Goal: Task Accomplishment & Management: Use online tool/utility

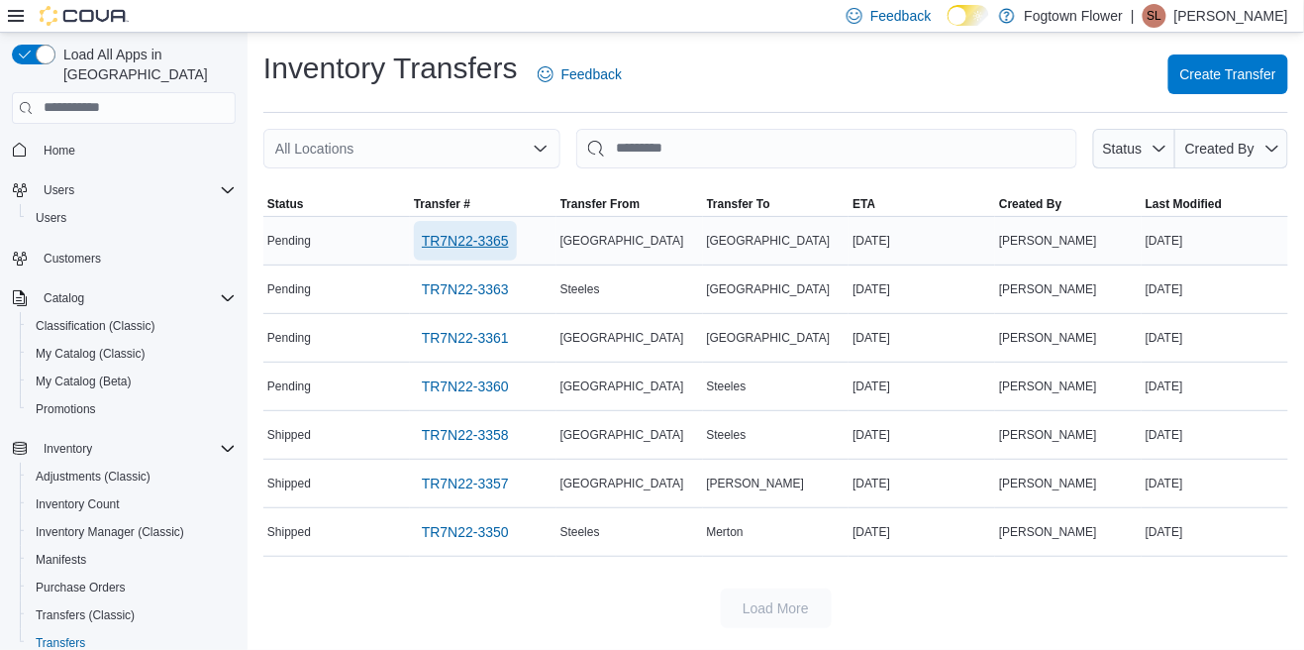
click at [478, 250] on span "TR7N22-3365" at bounding box center [465, 241] width 87 height 20
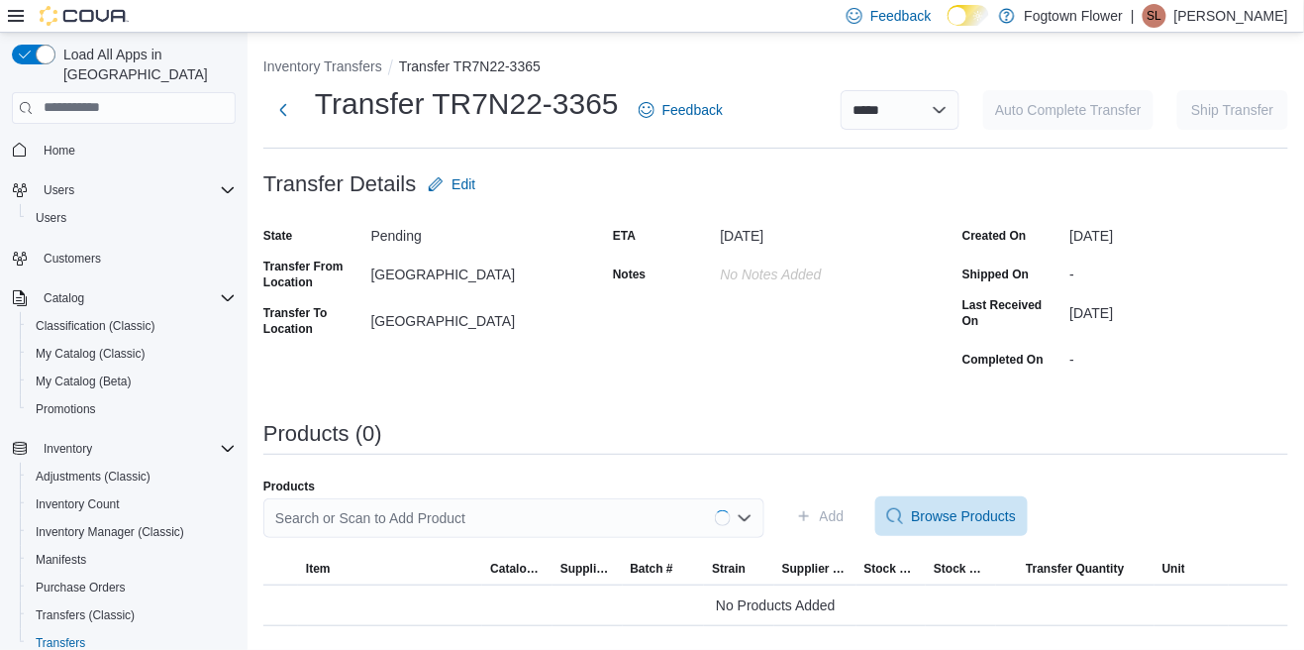
scroll to position [95, 0]
click at [717, 498] on div "Search or Scan to Add Product" at bounding box center [513, 518] width 501 height 40
click at [408, 498] on div "Search or Scan to Add Product Combo box. Selected. Combo box input. Search or S…" at bounding box center [513, 518] width 501 height 40
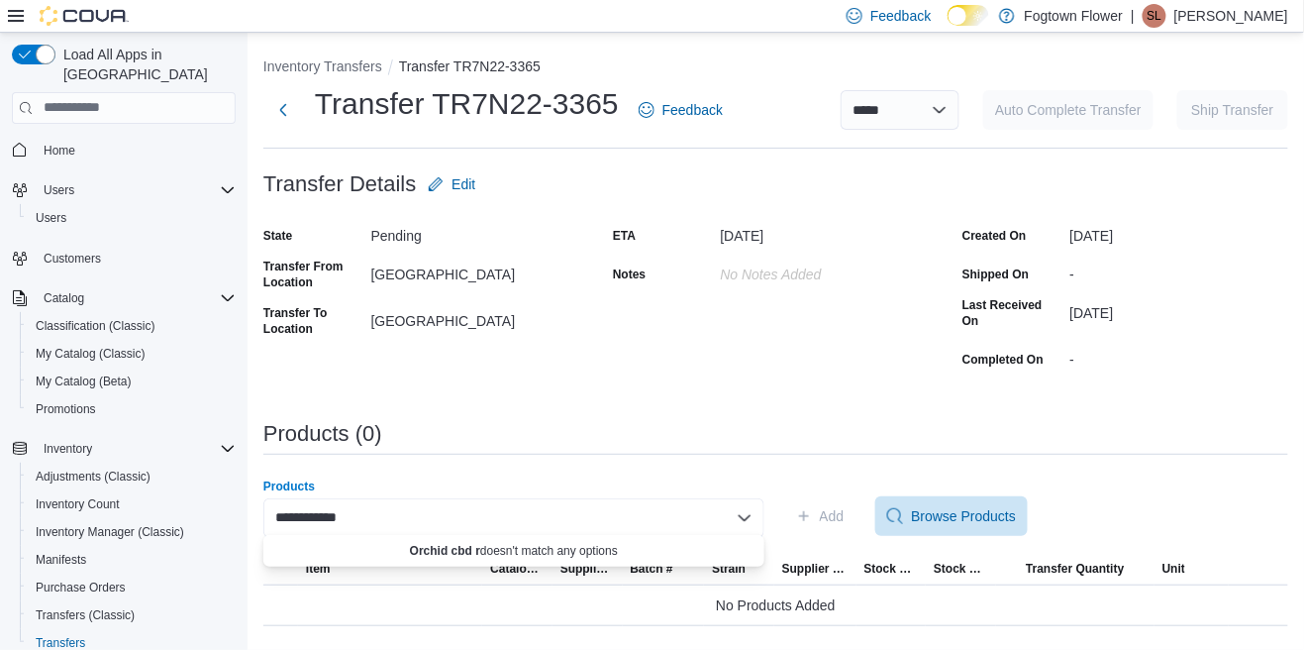
click at [504, 498] on div "**********" at bounding box center [513, 518] width 501 height 40
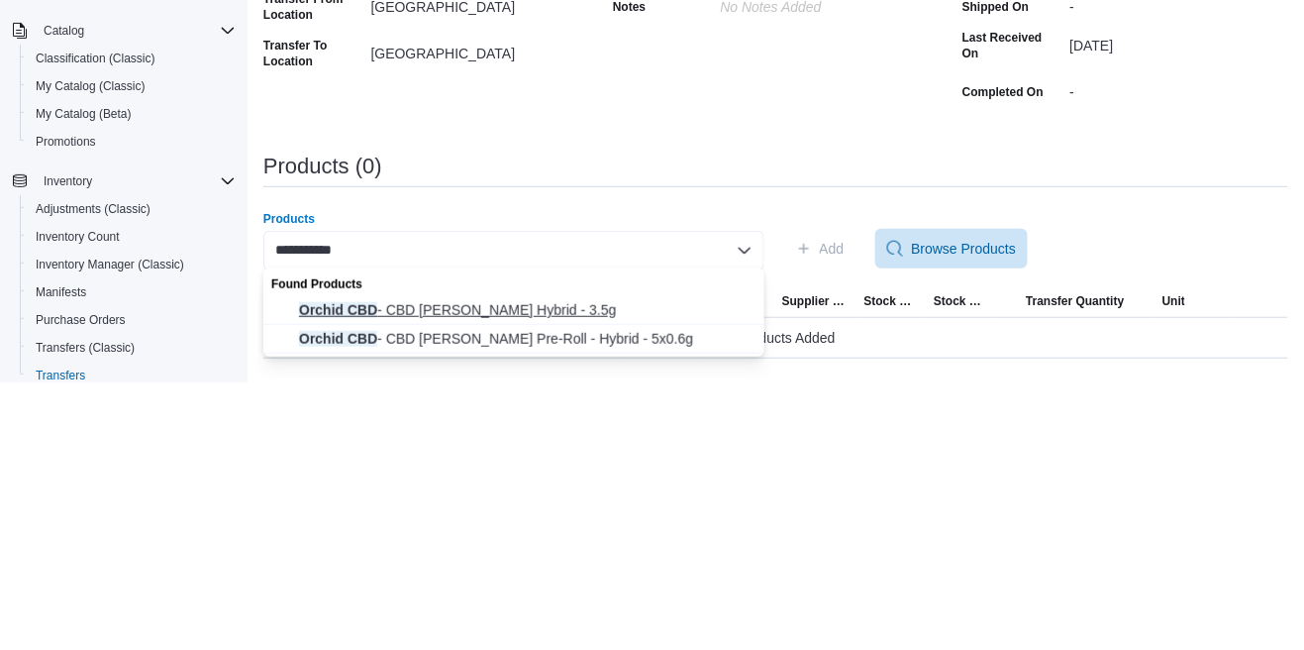
type input "**********"
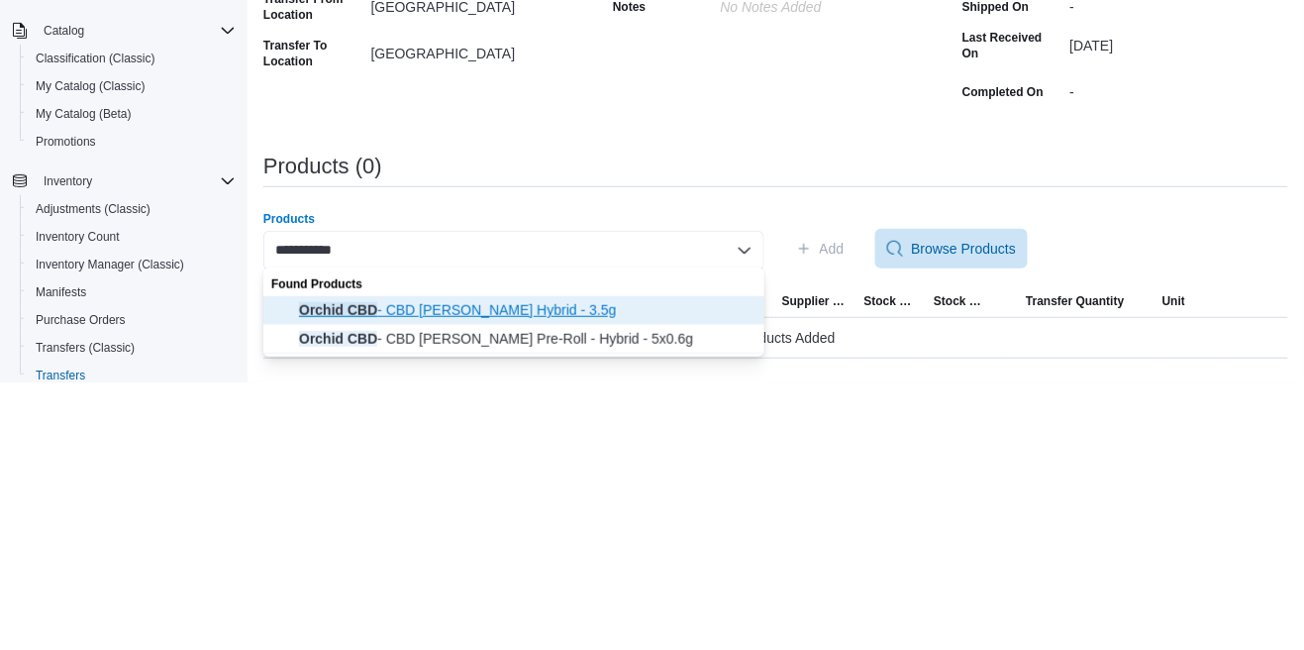
click at [465, 567] on span "Orchid CBD - CBD Runtz Hybrid - 3.5g" at bounding box center [526, 577] width 454 height 20
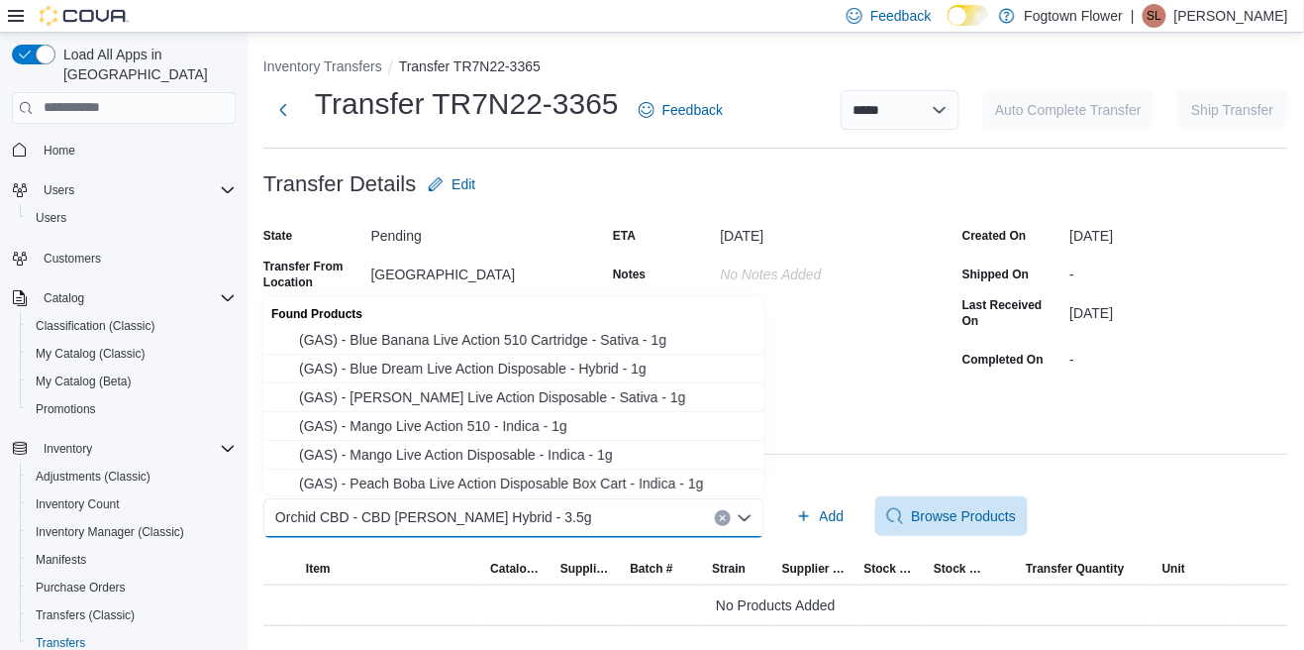
click at [467, 505] on span "Orchid CBD - CBD Runtz Hybrid - 3.5g" at bounding box center [433, 517] width 317 height 24
click at [871, 422] on div "Products (0)" at bounding box center [775, 434] width 1025 height 24
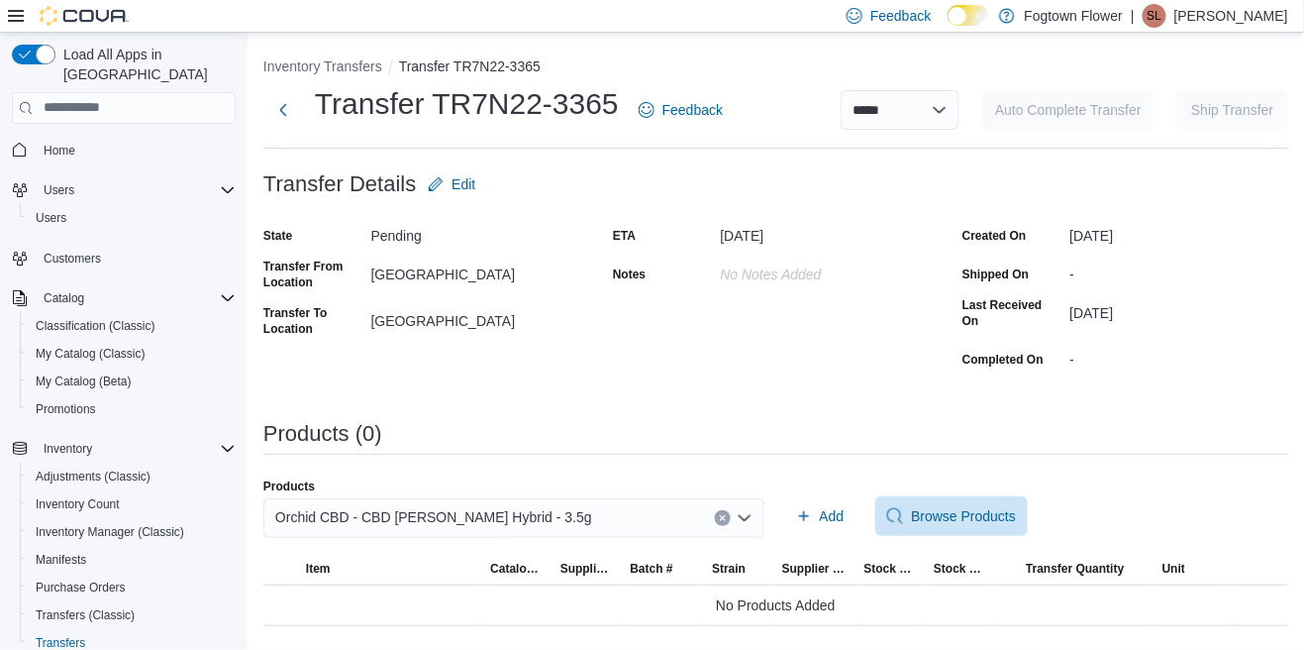
scroll to position [95, 0]
click at [818, 496] on span "Add" at bounding box center [820, 516] width 49 height 40
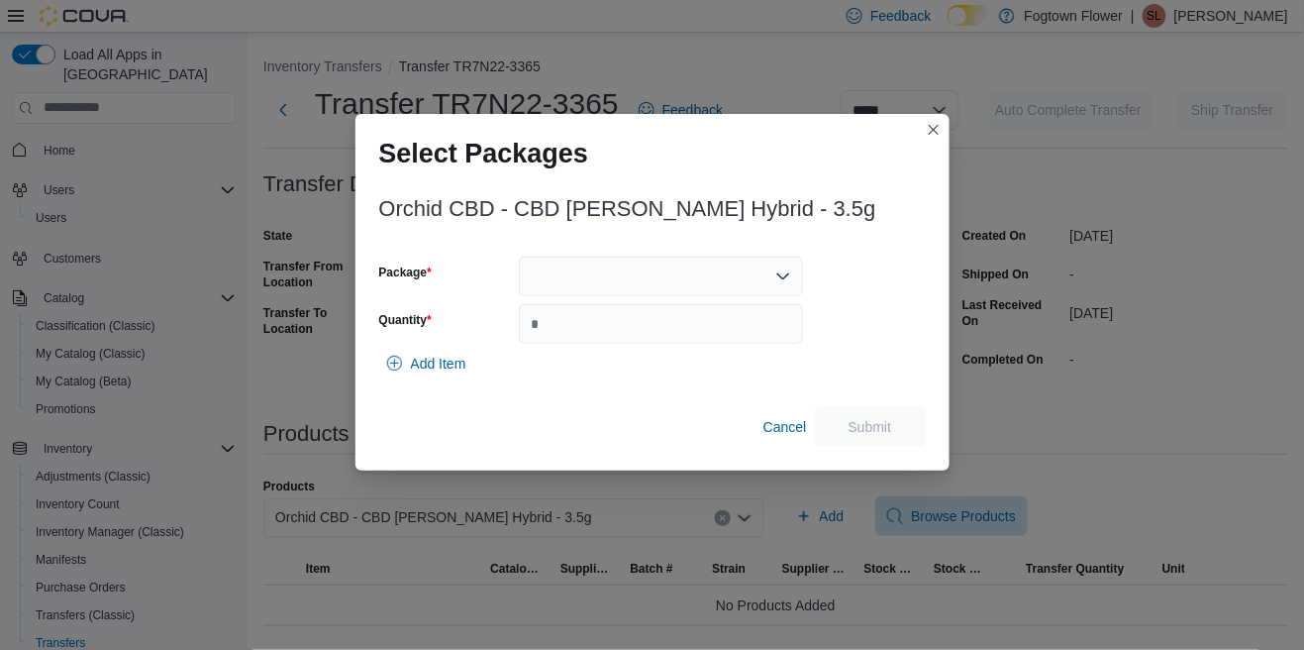
click at [756, 285] on div at bounding box center [661, 276] width 284 height 40
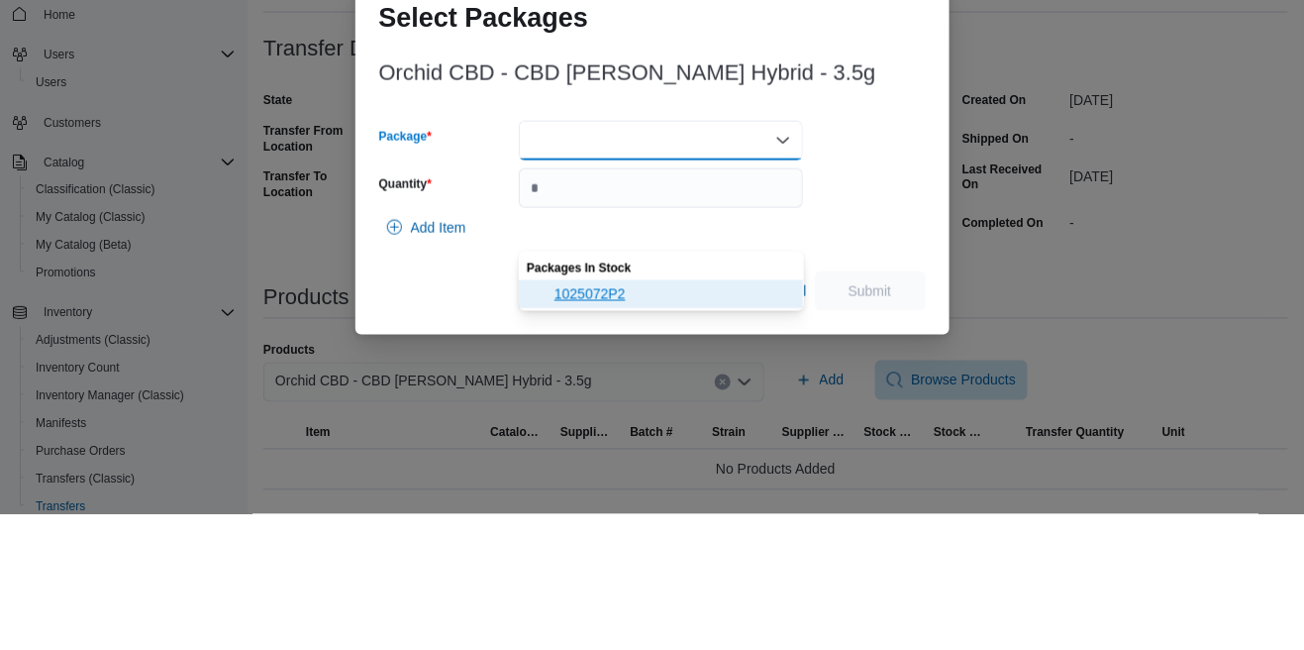
click at [685, 420] on span "1025072P2" at bounding box center [673, 430] width 237 height 20
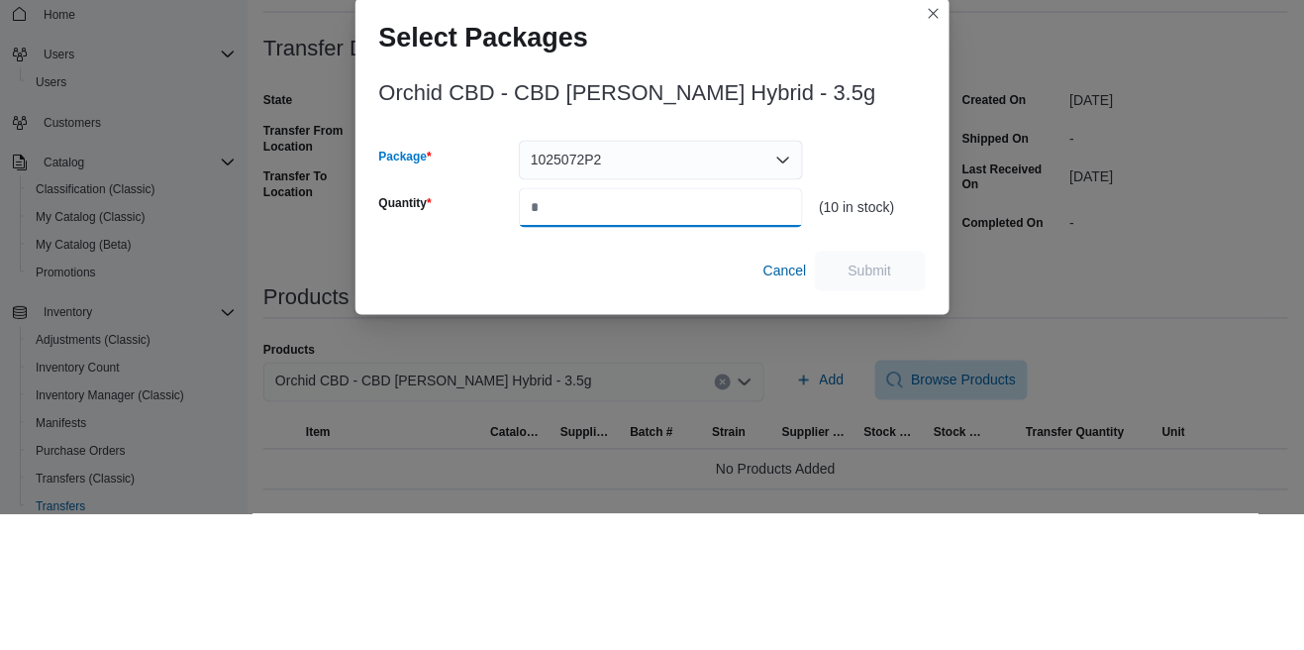
click at [670, 343] on input "Quantity" at bounding box center [661, 344] width 284 height 40
type input "*"
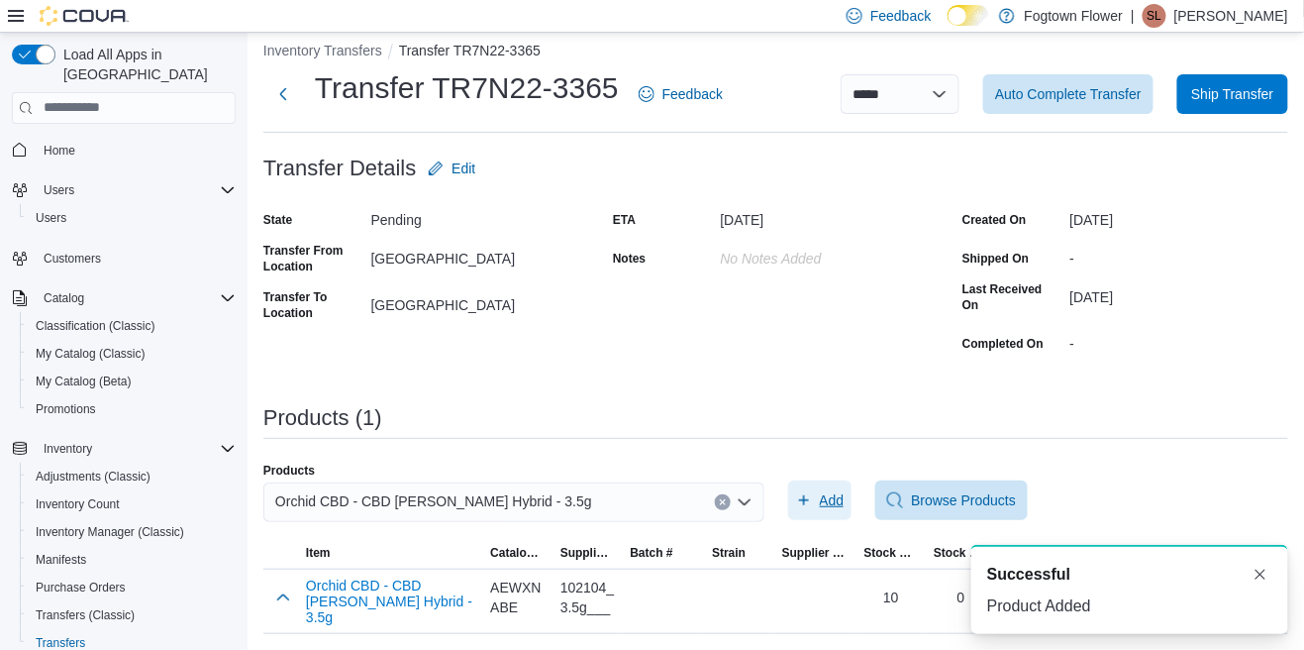
scroll to position [0, 0]
click at [1251, 571] on button "Dismiss toast" at bounding box center [1261, 574] width 24 height 24
